Goal: Navigation & Orientation: Find specific page/section

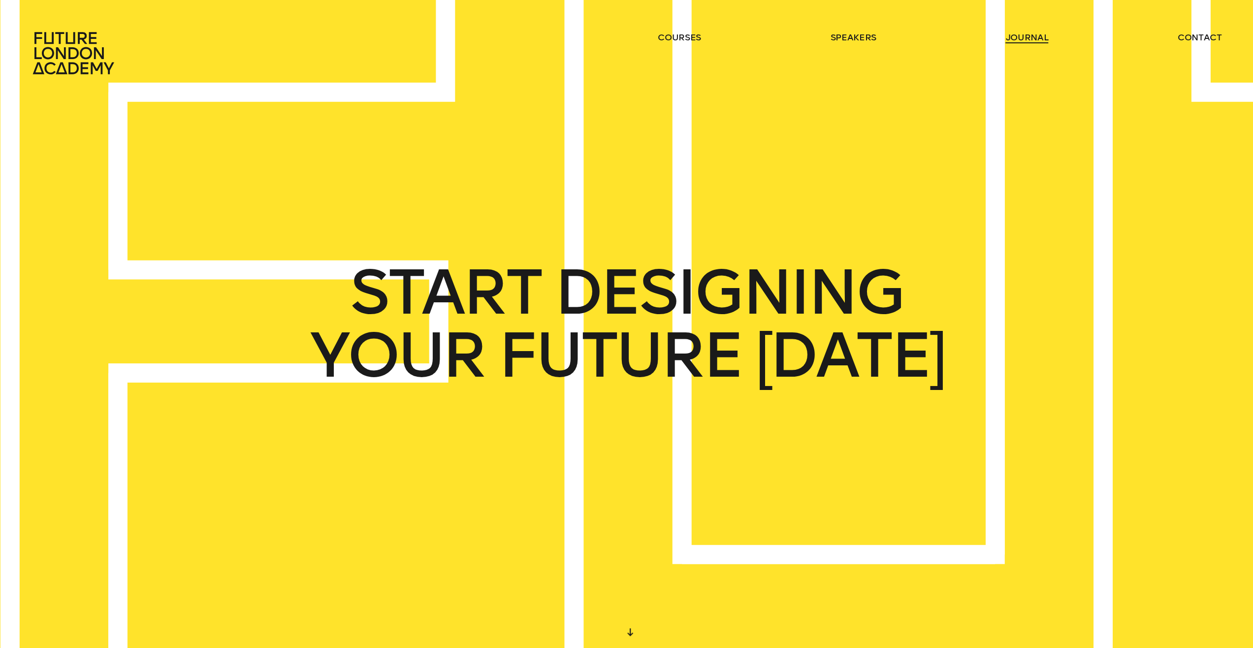
click at [1024, 35] on link "journal" at bounding box center [1026, 38] width 43 height 12
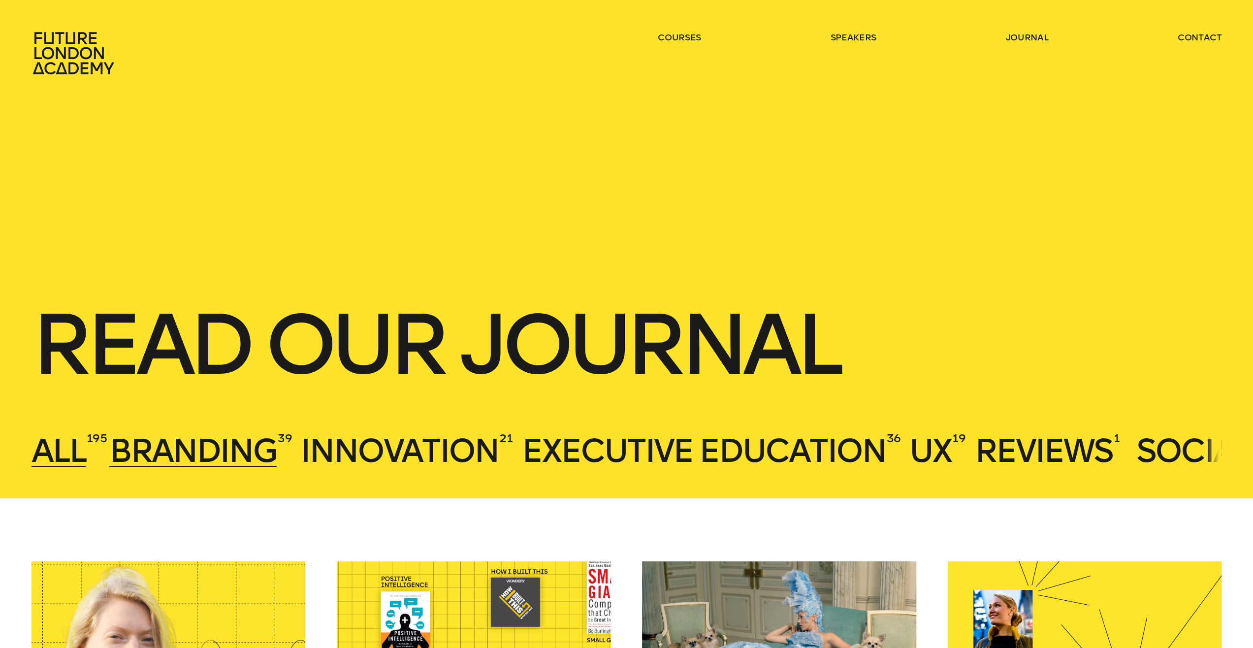
click at [245, 451] on span "Branding" at bounding box center [192, 450] width 167 height 39
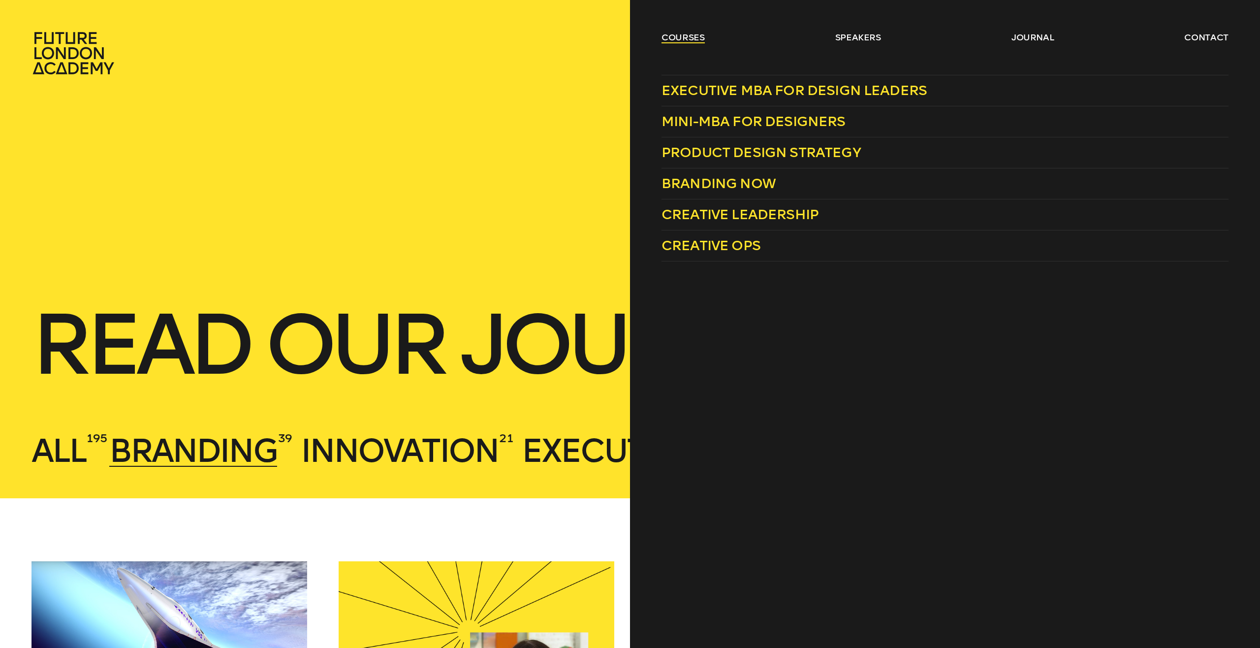
click at [690, 39] on link "courses" at bounding box center [683, 38] width 43 height 12
